Goal: Information Seeking & Learning: Learn about a topic

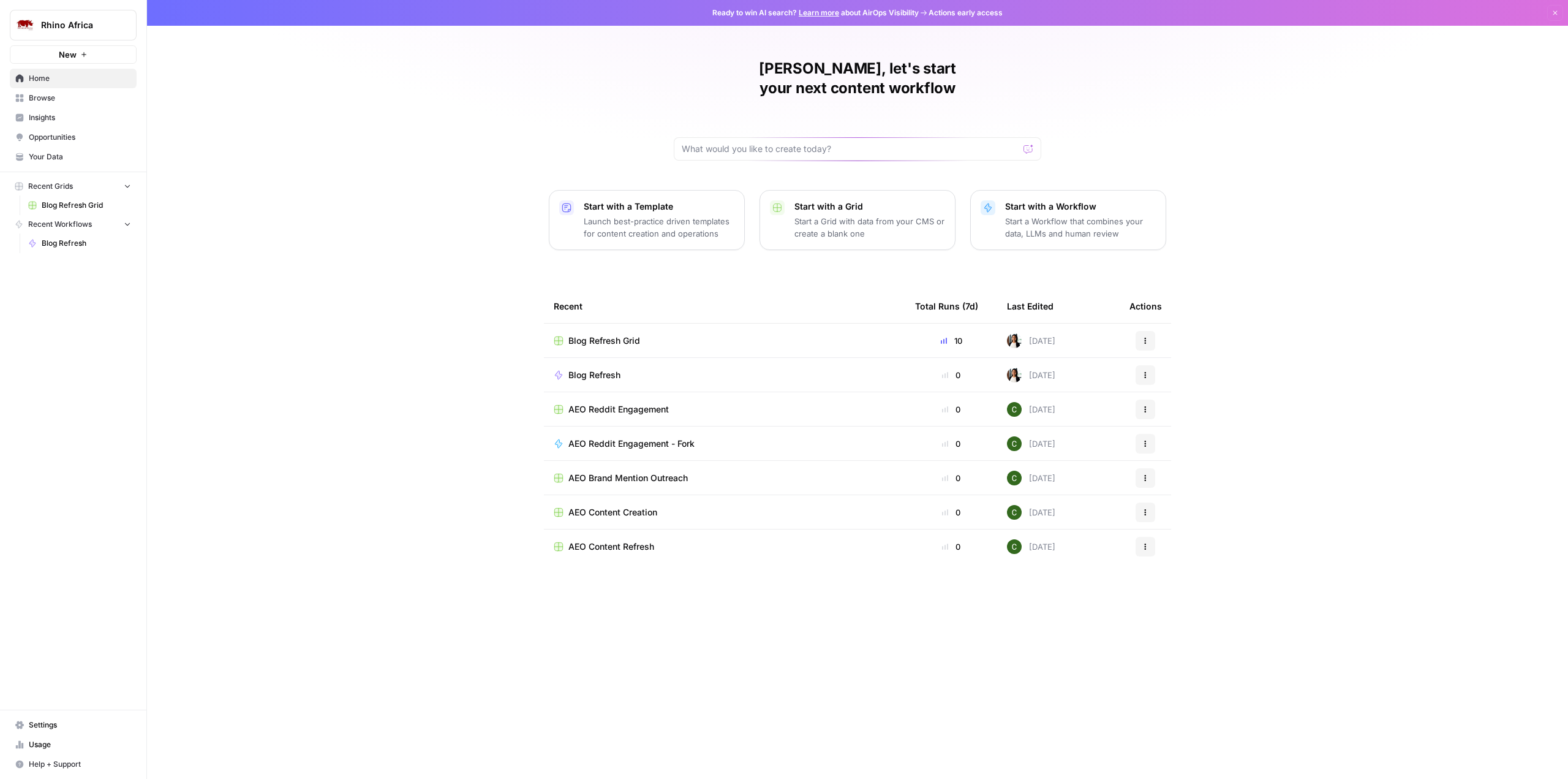
click at [55, 120] on span "Insights" at bounding box center [80, 117] width 102 height 11
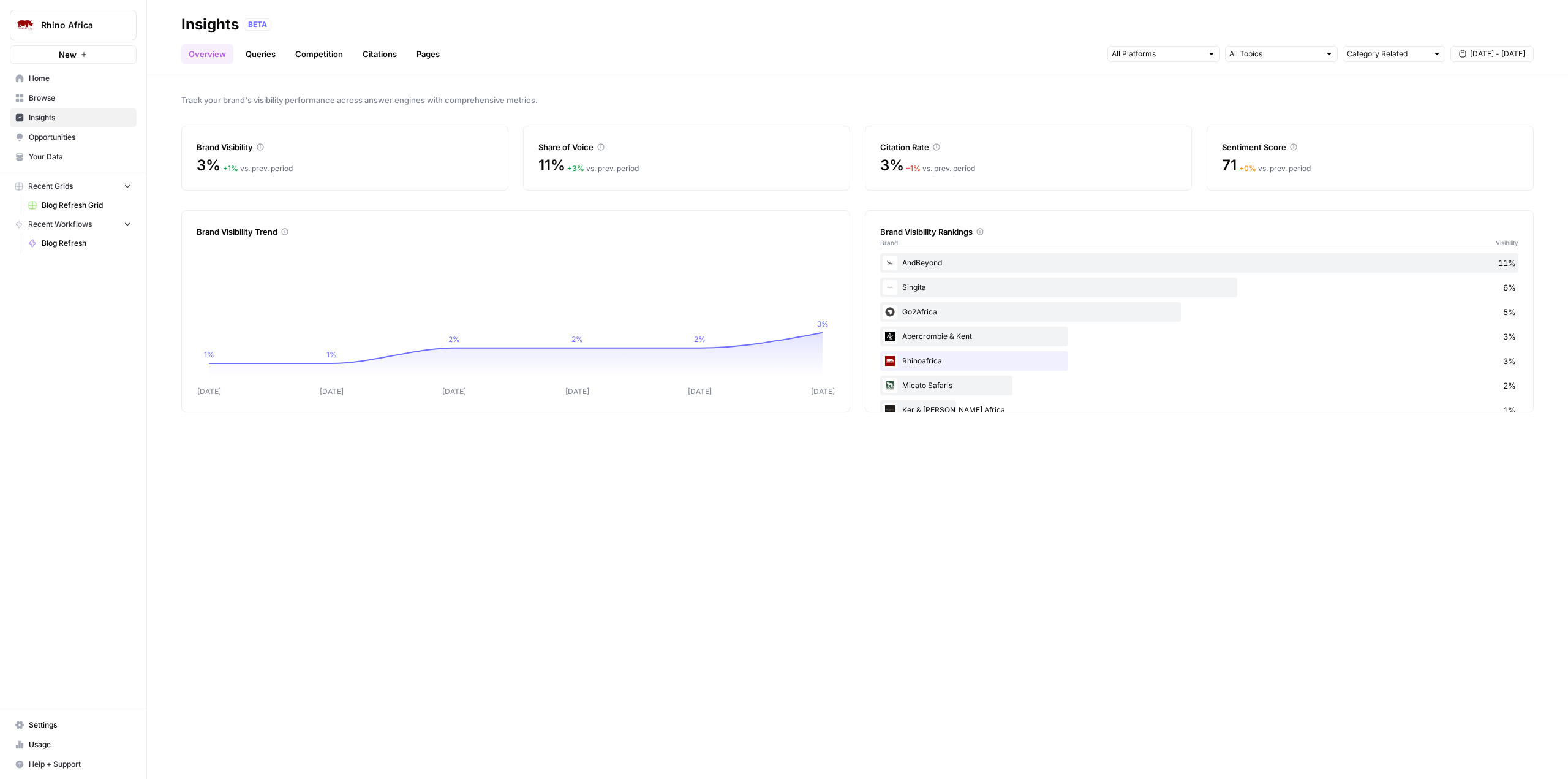
click at [980, 232] on icon at bounding box center [980, 232] width 7 height 7
click at [250, 57] on link "Queries" at bounding box center [261, 53] width 45 height 19
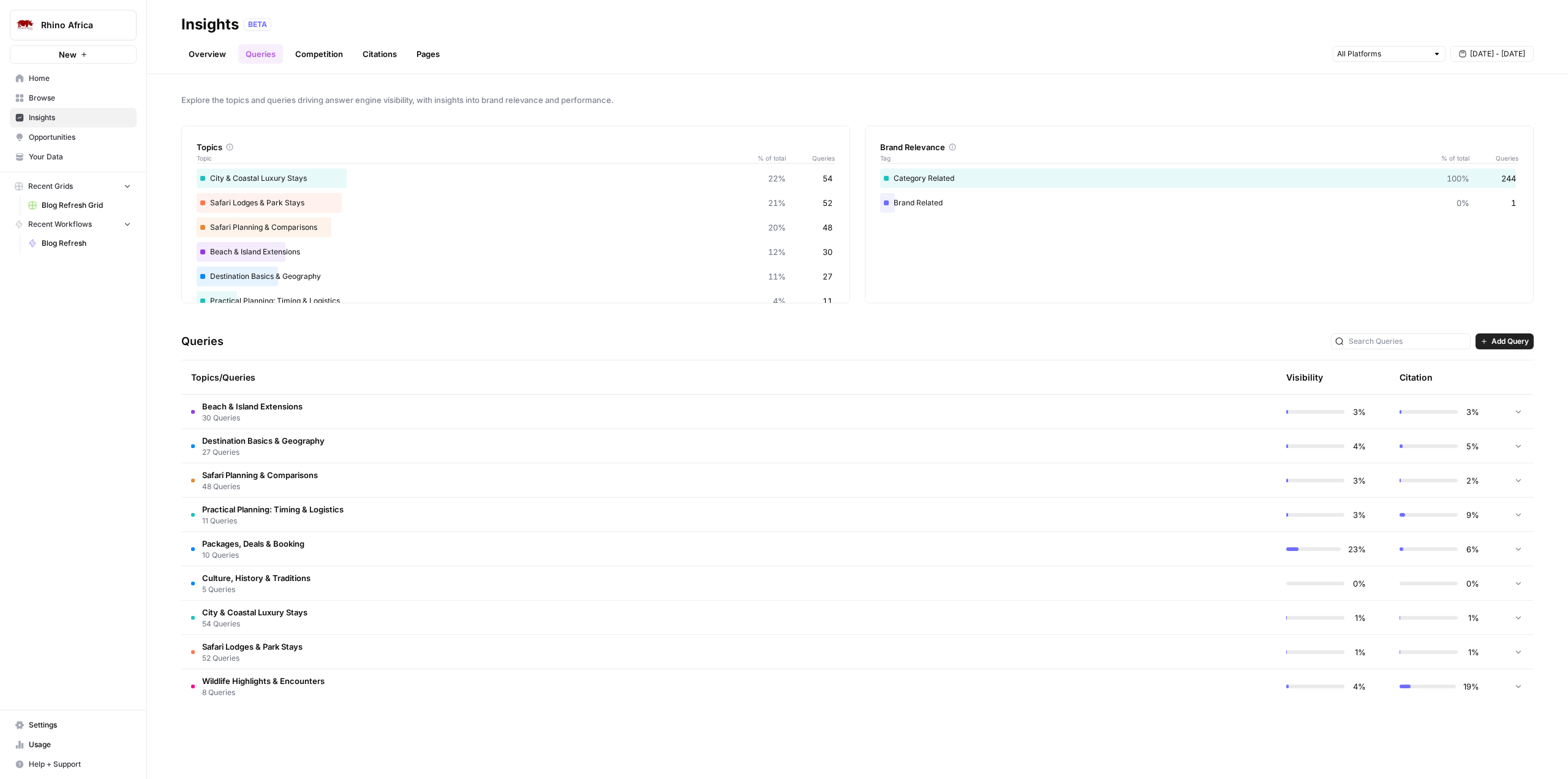
click at [337, 55] on link "Competition" at bounding box center [319, 53] width 63 height 19
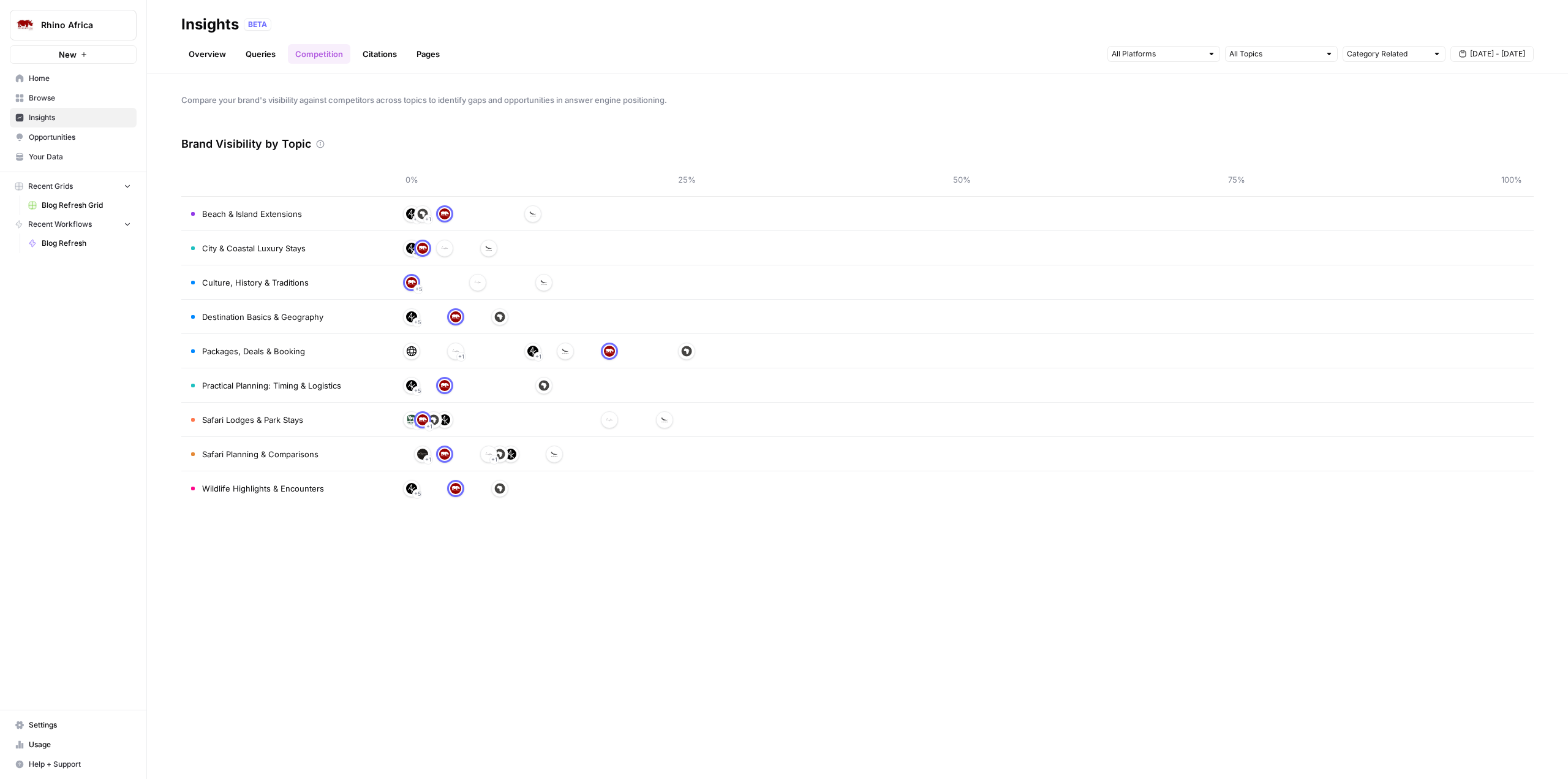
click at [364, 49] on link "Citations" at bounding box center [380, 53] width 49 height 19
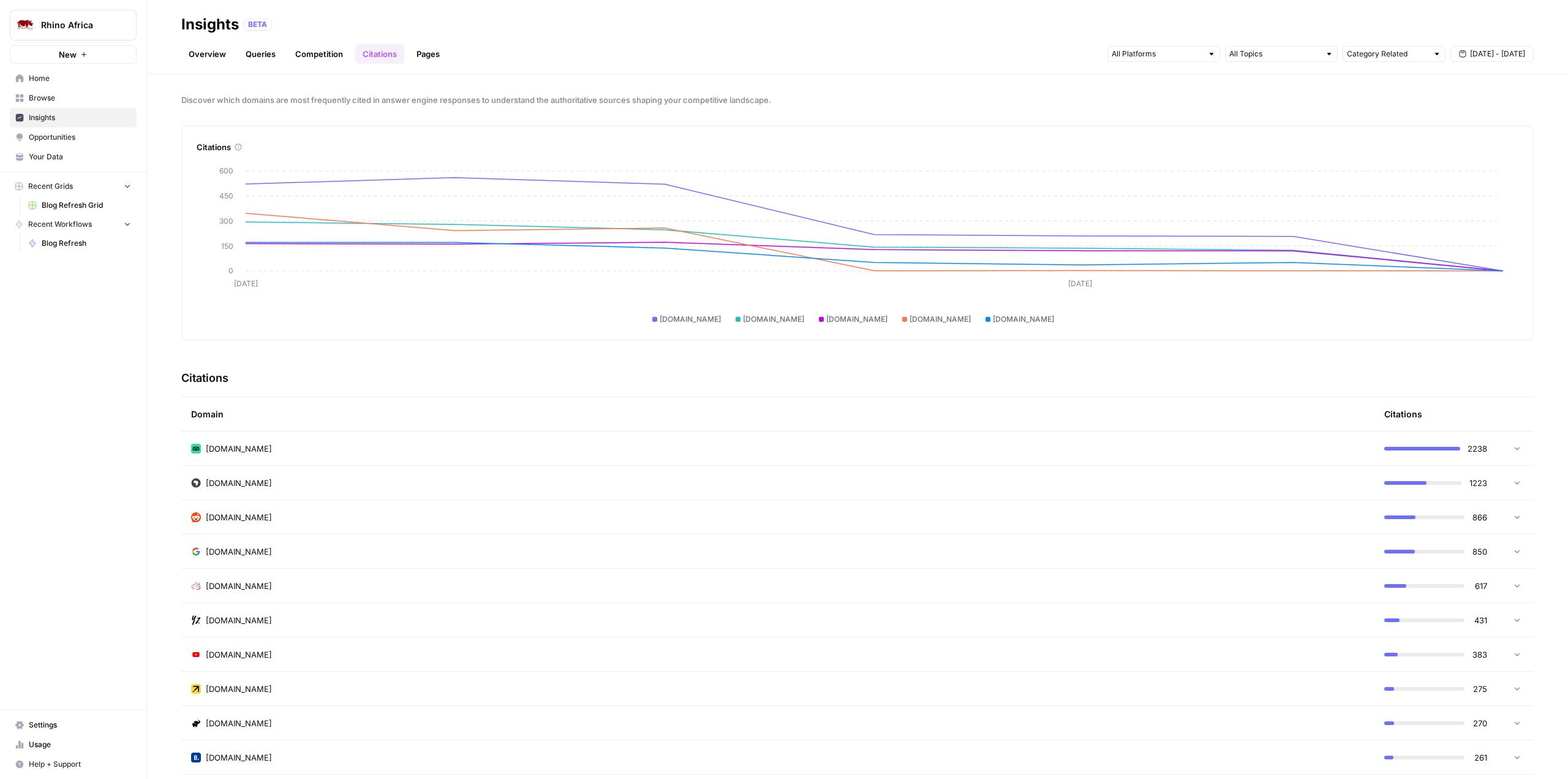
click at [199, 59] on link "Overview" at bounding box center [207, 53] width 52 height 19
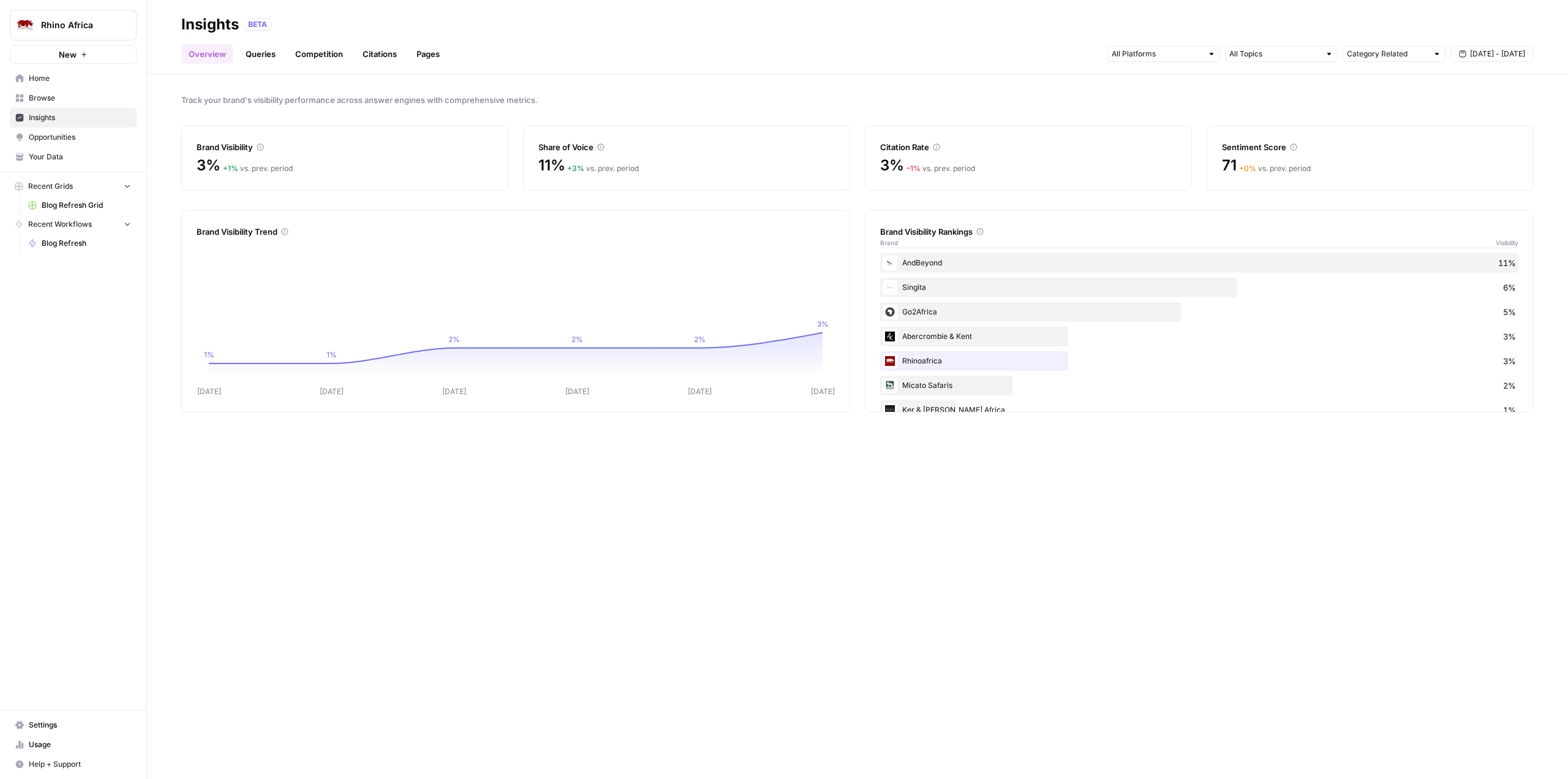
click at [1085, 312] on div "Go2Africa 5%" at bounding box center [1199, 311] width 639 height 19
drag, startPoint x: 1513, startPoint y: 310, endPoint x: 1505, endPoint y: 310, distance: 8.0
click at [1505, 310] on div "Brand Visibility Rankings Brand Visibility AndBeyond 11% Singita 6% Go2Africa 5…" at bounding box center [1199, 311] width 669 height 202
click at [438, 53] on link "Pages" at bounding box center [428, 53] width 38 height 19
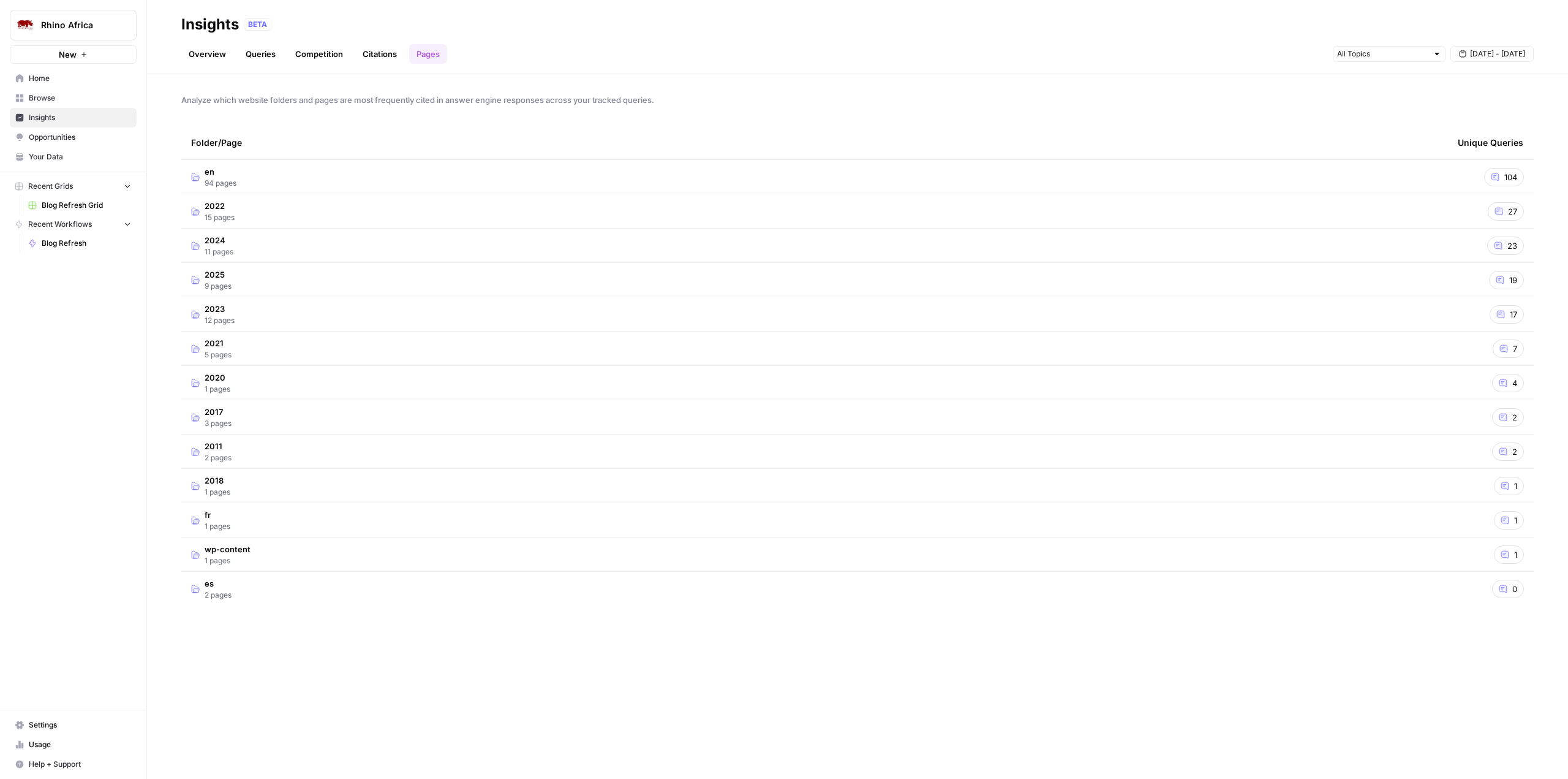
click at [380, 56] on link "Citations" at bounding box center [380, 53] width 49 height 19
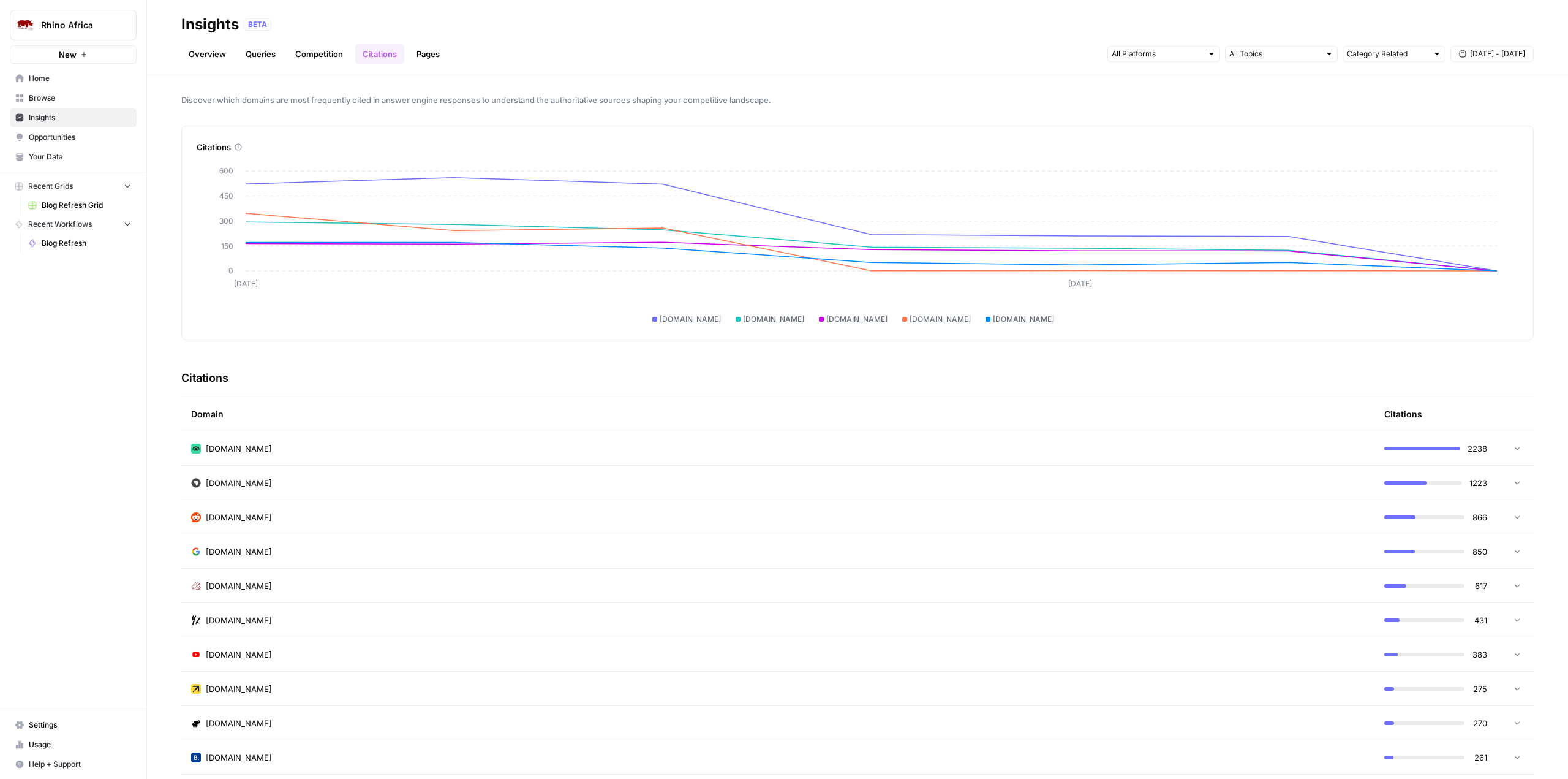
click at [315, 52] on link "Competition" at bounding box center [319, 53] width 63 height 19
